Goal: Navigation & Orientation: Find specific page/section

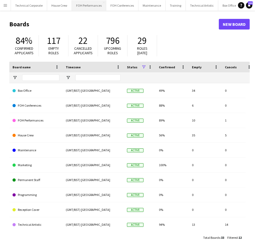
click at [92, 6] on button "FOH Performances Close" at bounding box center [89, 5] width 34 height 10
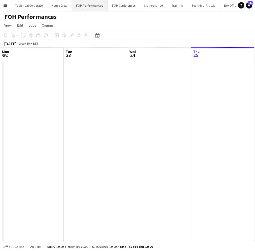
scroll to position [0, 127]
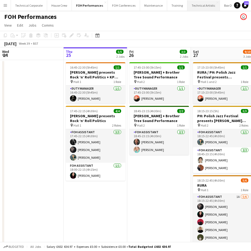
click at [194, 6] on button "Technical Artistic Close" at bounding box center [203, 5] width 32 height 10
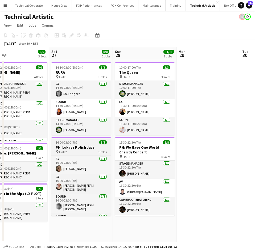
drag, startPoint x: 118, startPoint y: 138, endPoint x: 56, endPoint y: 139, distance: 61.8
click at [42, 139] on app-calendar-viewport "Tue 23 1/1 1 Job Wed 24 Thu 25 10/10 2 Jobs Fri 26 6/6 3 Jobs Sat 27 8/8 2 Jobs…" at bounding box center [127, 144] width 255 height 195
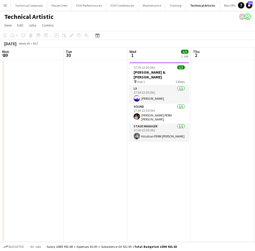
drag, startPoint x: 214, startPoint y: 156, endPoint x: 171, endPoint y: 148, distance: 43.6
click at [0, 118] on html "Menu Boards Boards Boards All jobs Status Workforce Workforce My Workforce Recr…" at bounding box center [127, 125] width 255 height 251
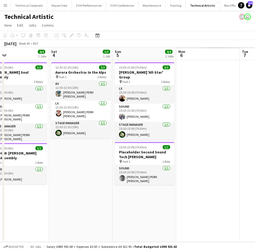
drag, startPoint x: 195, startPoint y: 146, endPoint x: 251, endPoint y: 186, distance: 69.3
click at [0, 126] on html "Menu Boards Boards Boards All jobs Status Workforce Workforce My Workforce Recr…" at bounding box center [127, 125] width 255 height 251
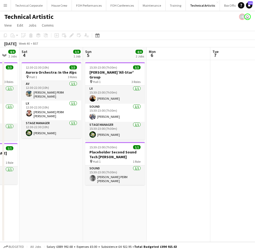
drag, startPoint x: 170, startPoint y: 181, endPoint x: -10, endPoint y: 171, distance: 180.2
click at [0, 171] on html "Menu Boards Boards Boards All jobs Status Workforce Workforce My Workforce Recr…" at bounding box center [127, 125] width 255 height 251
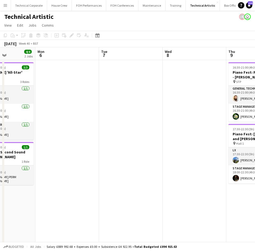
drag, startPoint x: 161, startPoint y: 172, endPoint x: -51, endPoint y: 149, distance: 212.4
click at [0, 149] on html "Menu Boards Boards Boards All jobs Status Workforce Workforce My Workforce Recr…" at bounding box center [127, 151] width 255 height 303
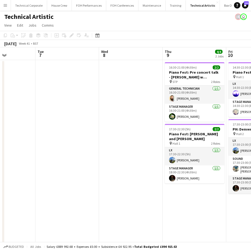
drag, startPoint x: 165, startPoint y: 148, endPoint x: 36, endPoint y: 157, distance: 128.4
click at [36, 157] on app-calendar-viewport "Sat 4 3/3 1 Job Sun 5 4/4 2 Jobs Mon 6 Tue 7 Wed 8 Thu 9 4/4 2 Jobs Fri 10 5/5 …" at bounding box center [125, 170] width 251 height 246
